Goal: Task Accomplishment & Management: Manage account settings

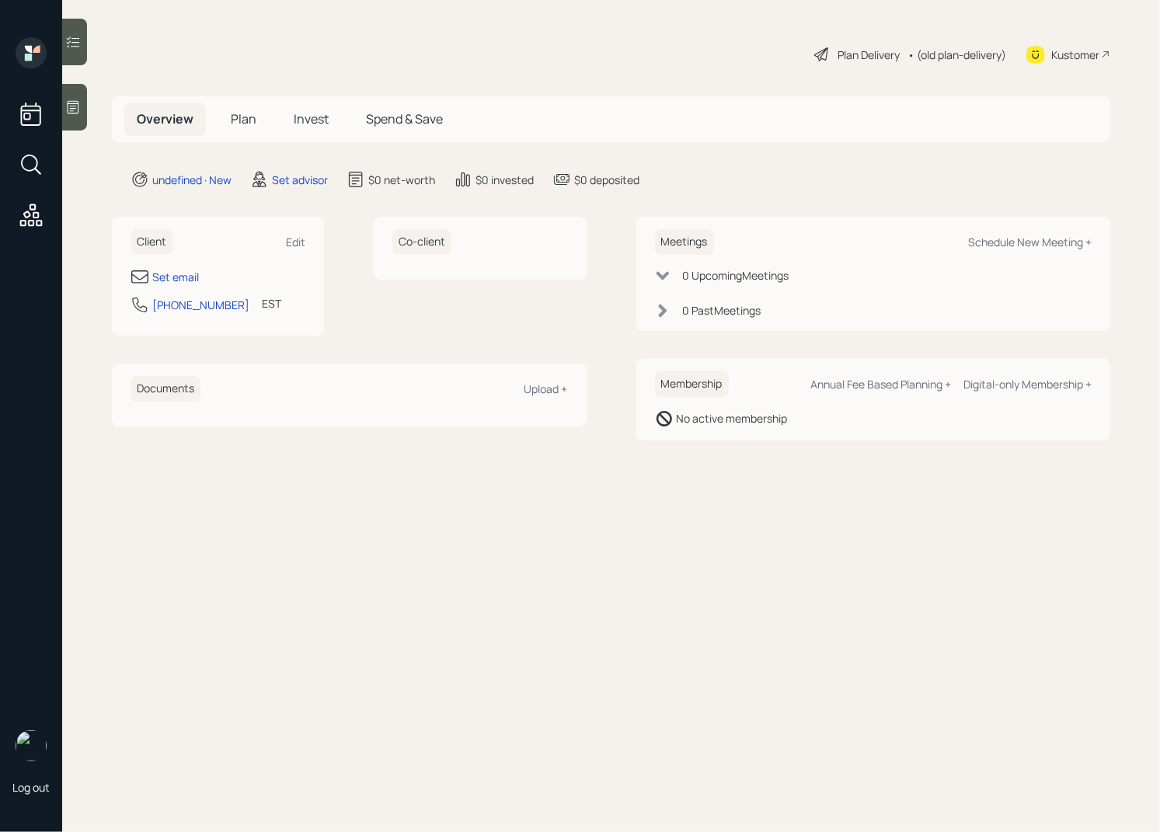
click at [76, 103] on icon at bounding box center [74, 107] width 12 height 13
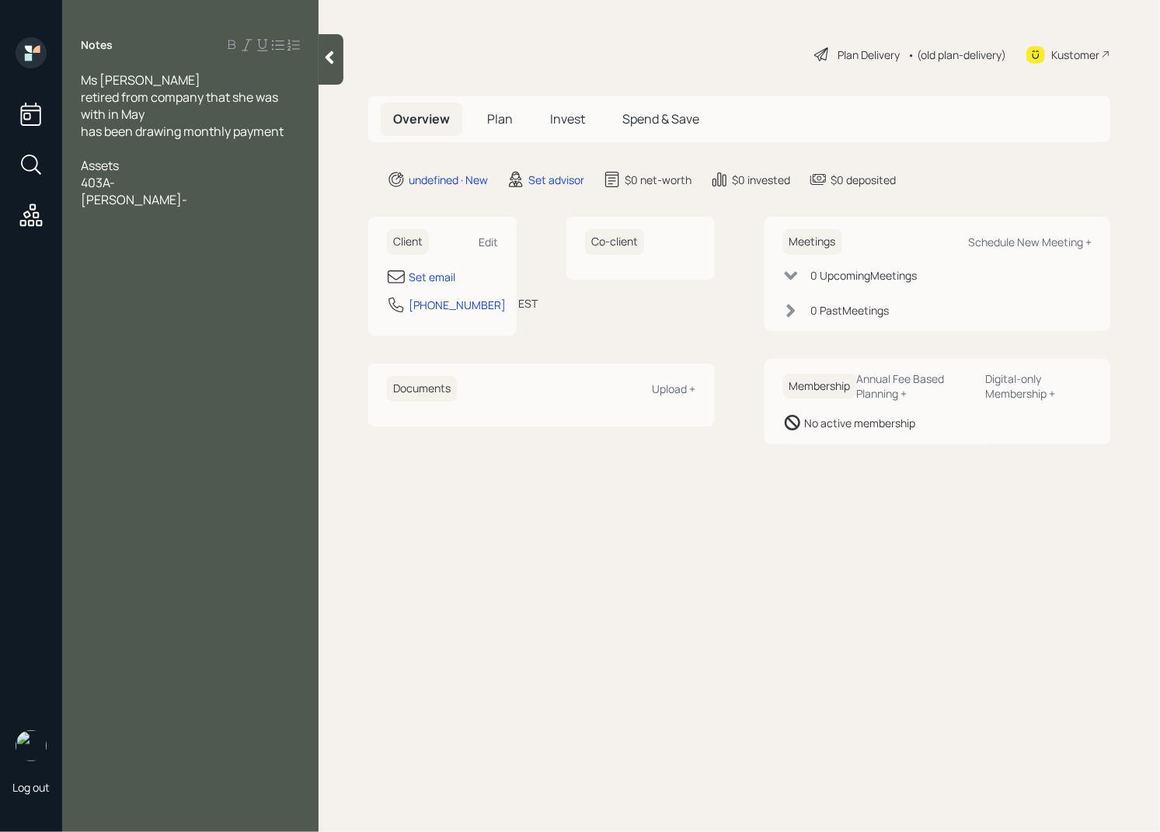
click at [201, 191] on div "[PERSON_NAME]-" at bounding box center [190, 199] width 219 height 17
click at [183, 184] on div "403A-" at bounding box center [190, 182] width 219 height 17
click at [170, 208] on div "Notes Ms [PERSON_NAME] retired from company that she was with in May has been d…" at bounding box center [190, 425] width 256 height 776
click at [163, 202] on div "[PERSON_NAME]-" at bounding box center [190, 199] width 219 height 17
click at [146, 235] on div "Employee stock from old company- 20k" at bounding box center [190, 225] width 219 height 34
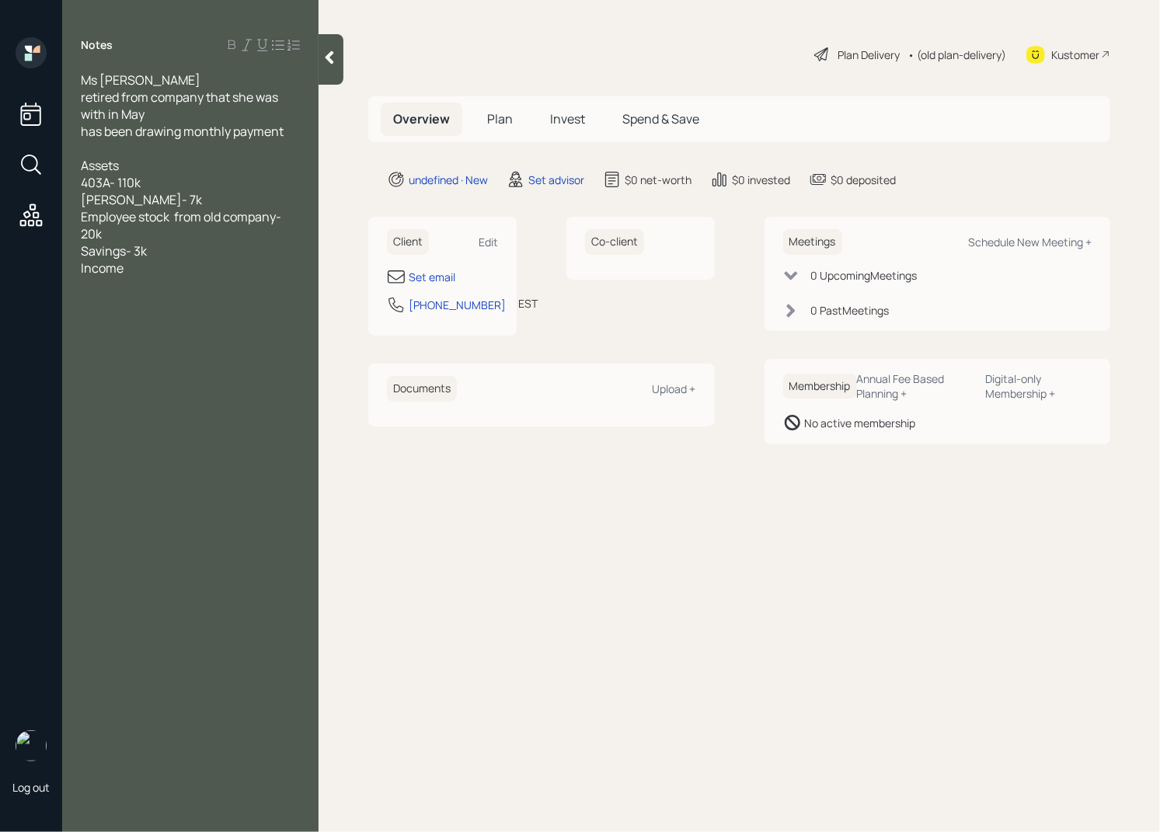
click at [164, 252] on div "Savings- 3k" at bounding box center [190, 250] width 219 height 17
click at [148, 284] on div "Income" at bounding box center [190, 285] width 219 height 17
click at [110, 302] on div "SS" at bounding box center [190, 302] width 219 height 17
click at [138, 305] on div "SS-" at bounding box center [190, 302] width 219 height 17
click at [214, 324] on div "withdrawal from 403A" at bounding box center [190, 319] width 219 height 17
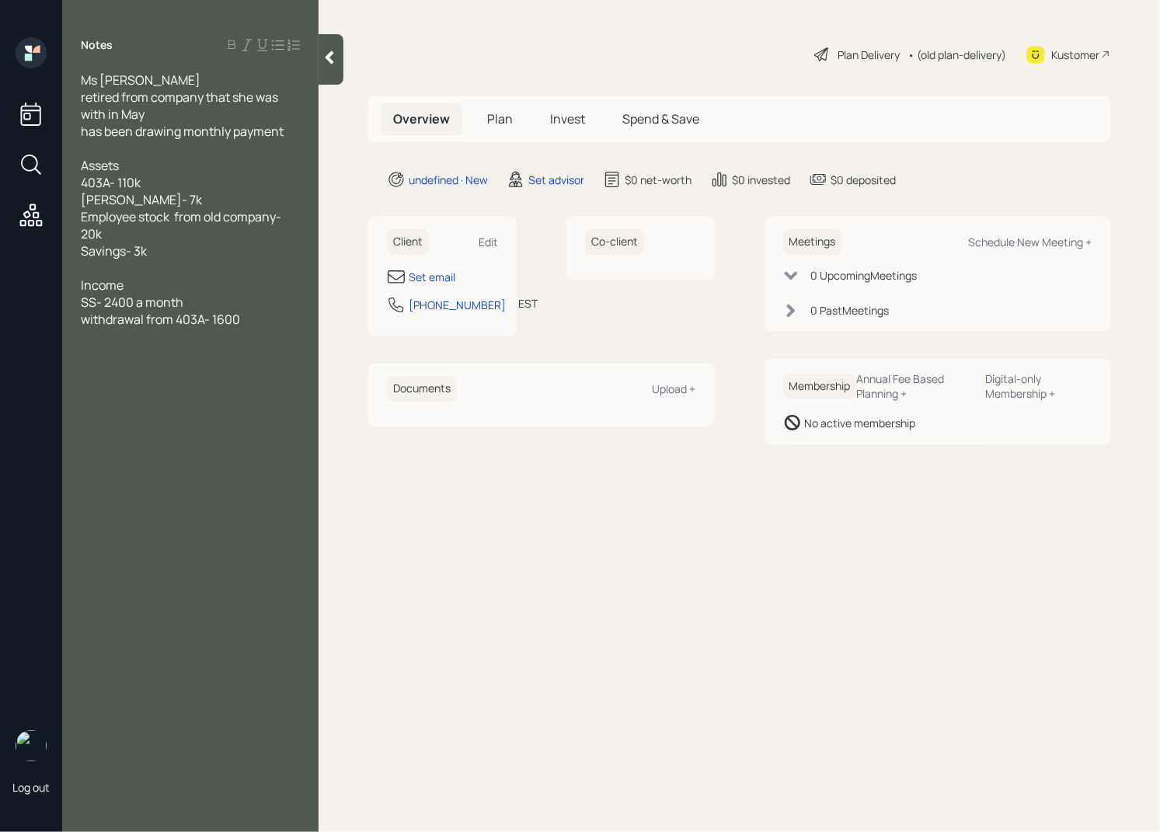
click at [261, 324] on div "withdrawal from 403A- 1600" at bounding box center [190, 319] width 219 height 17
click at [127, 341] on div "withdrawal from 403A- 1600 before tax." at bounding box center [190, 328] width 219 height 34
click at [166, 476] on span "knows fees ans is interested" at bounding box center [161, 473] width 160 height 17
click at [439, 276] on div "Set email" at bounding box center [432, 277] width 47 height 16
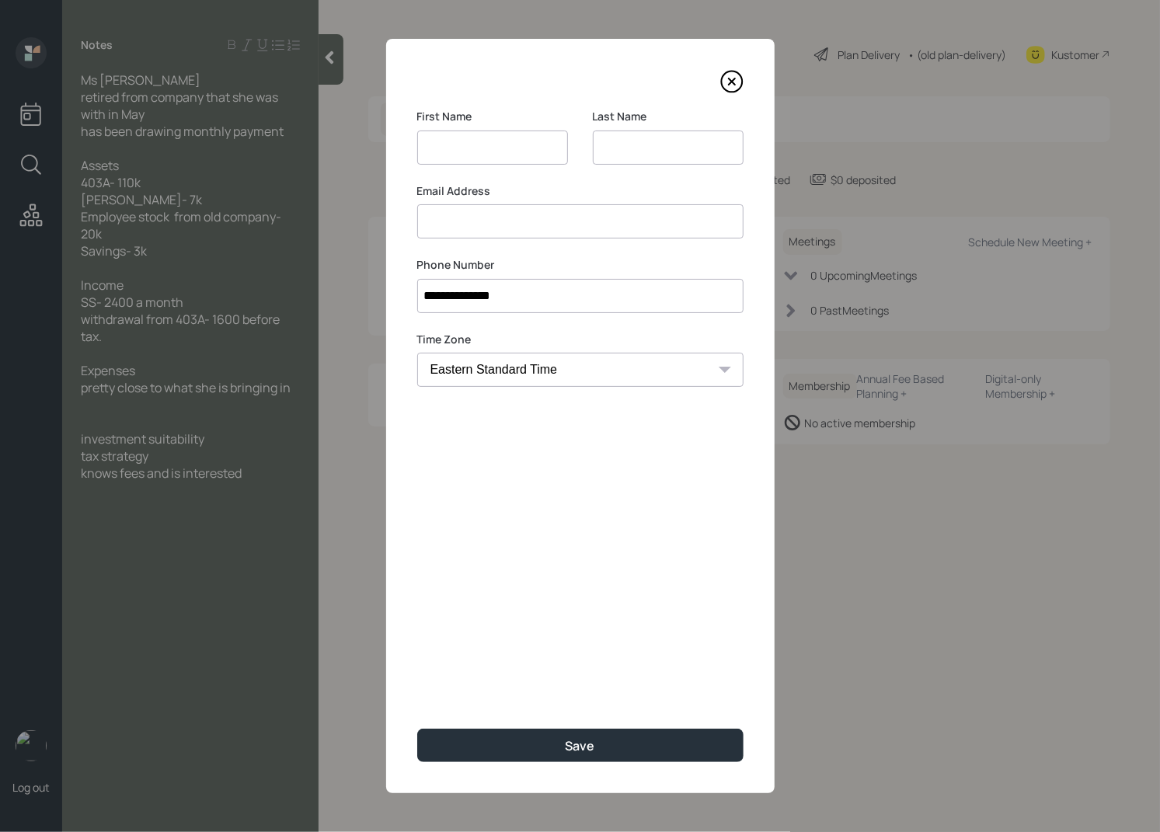
click at [685, 156] on input at bounding box center [668, 148] width 151 height 34
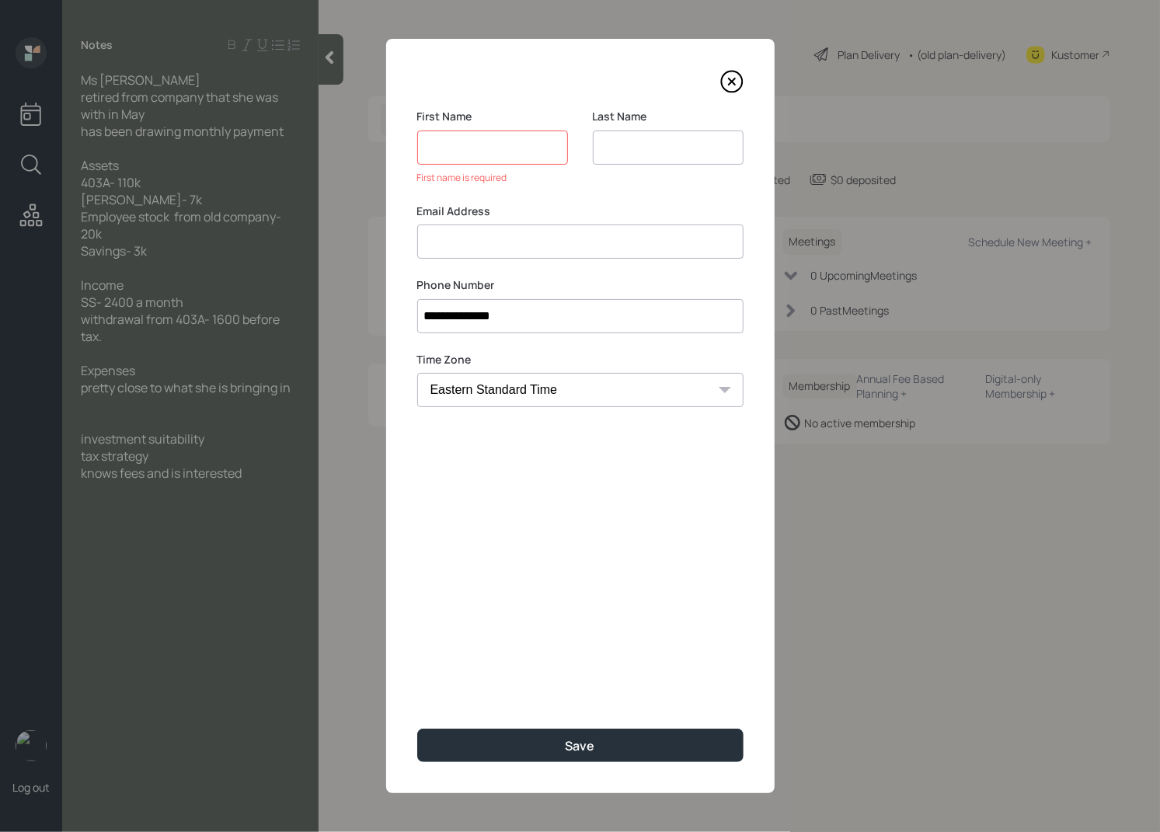
click at [499, 149] on input at bounding box center [492, 148] width 151 height 34
type input "thomasyne"
click at [636, 152] on input at bounding box center [668, 148] width 151 height 34
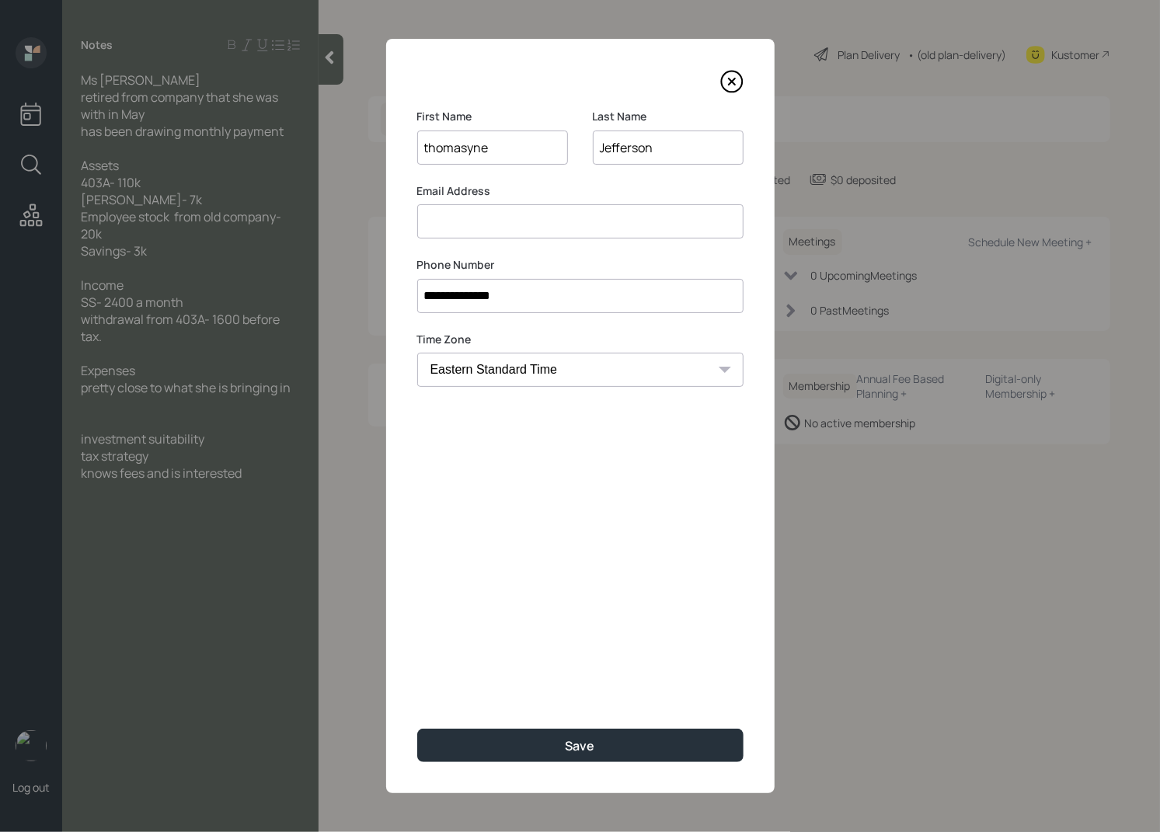
type input "Jefferson"
click at [507, 221] on input at bounding box center [580, 221] width 326 height 34
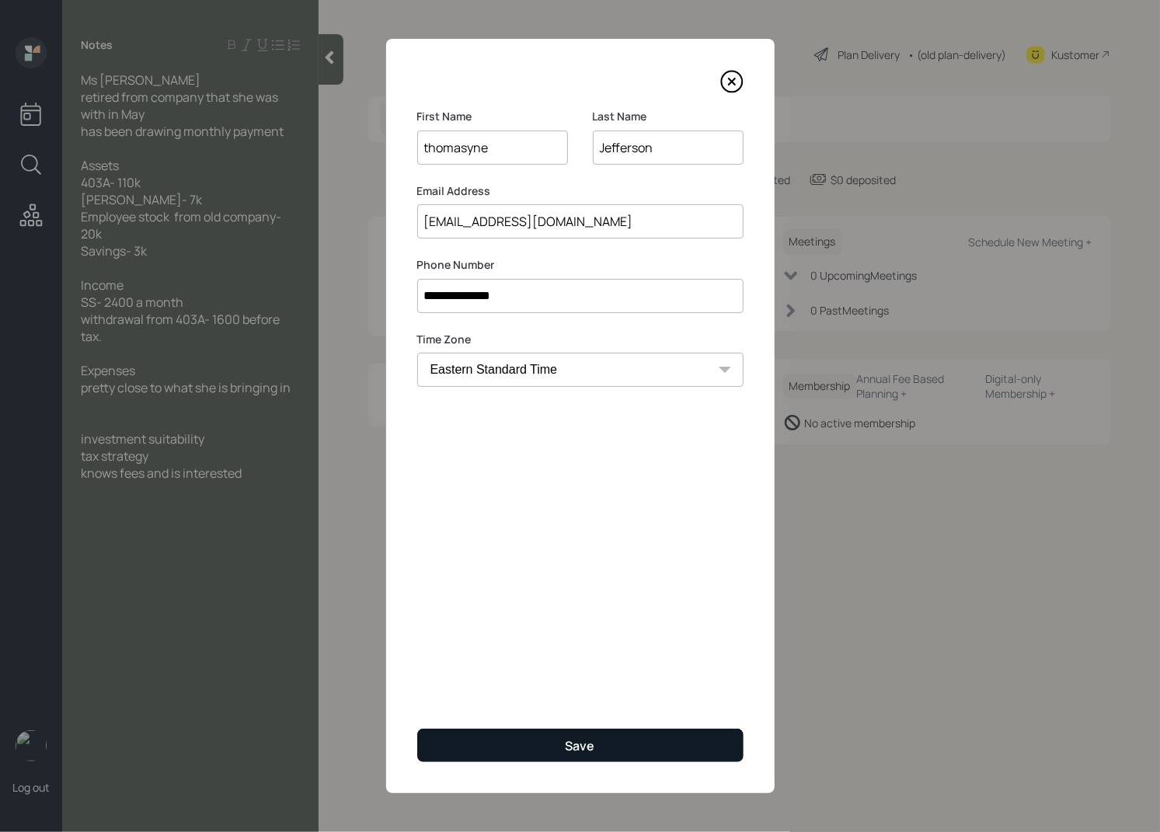
type input "[EMAIL_ADDRESS][DOMAIN_NAME]"
click at [599, 748] on button "Save" at bounding box center [580, 745] width 326 height 33
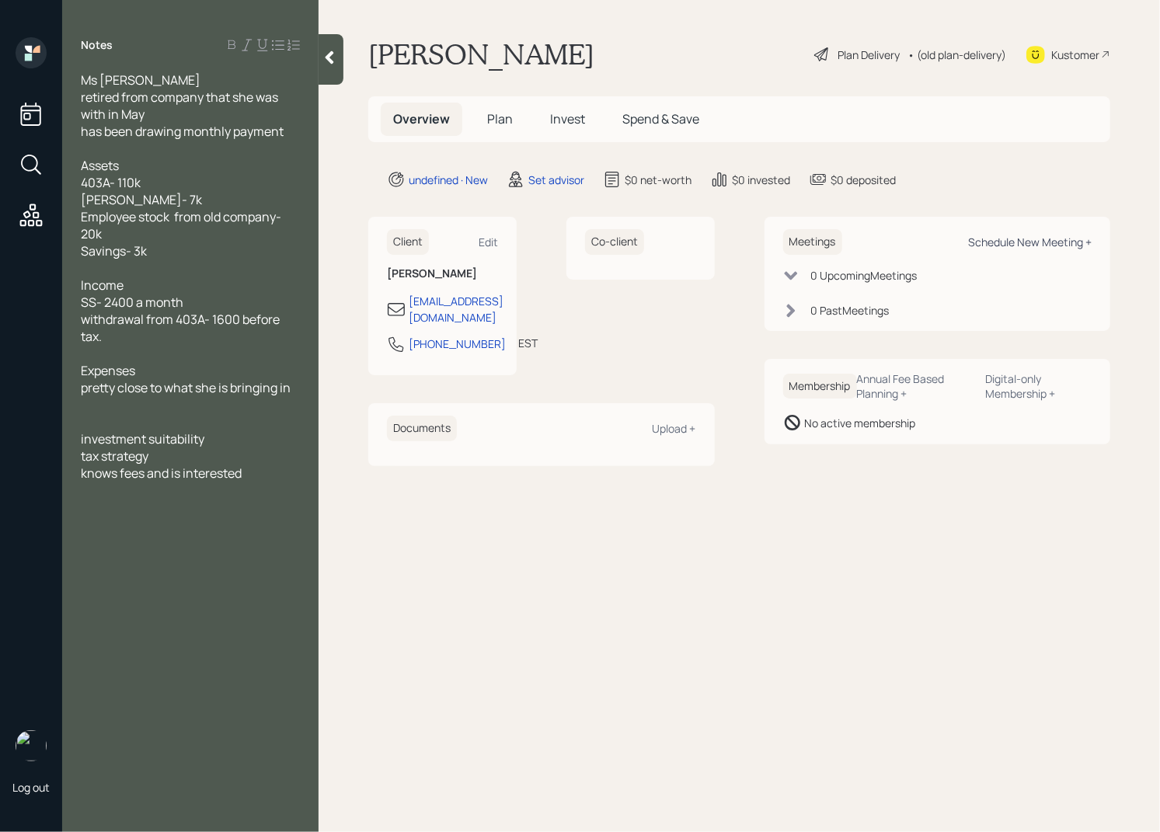
click at [1057, 236] on div "Schedule New Meeting +" at bounding box center [1030, 242] width 124 height 15
select select "round-[PERSON_NAME]"
